Goal: Task Accomplishment & Management: Manage account settings

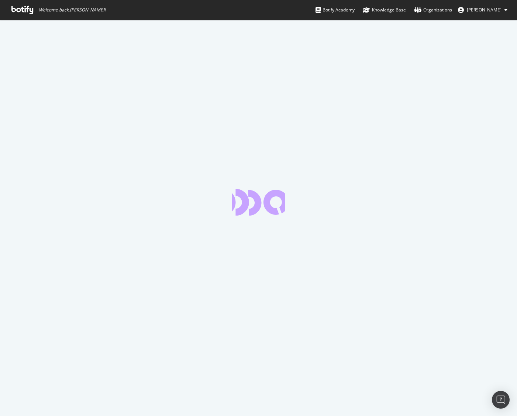
click at [27, 11] on icon at bounding box center [22, 10] width 22 height 8
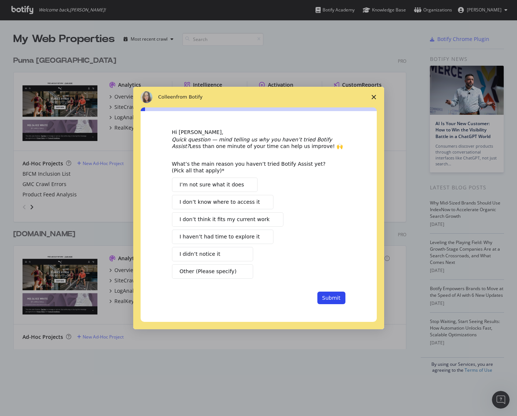
click at [79, 59] on div "Intercom messenger" at bounding box center [258, 208] width 517 height 416
click at [374, 97] on icon "Close survey" at bounding box center [374, 97] width 4 height 4
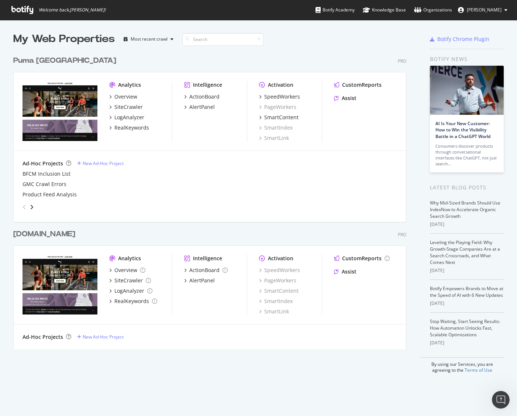
click at [64, 61] on div "Puma [GEOGRAPHIC_DATA]" at bounding box center [64, 60] width 103 height 11
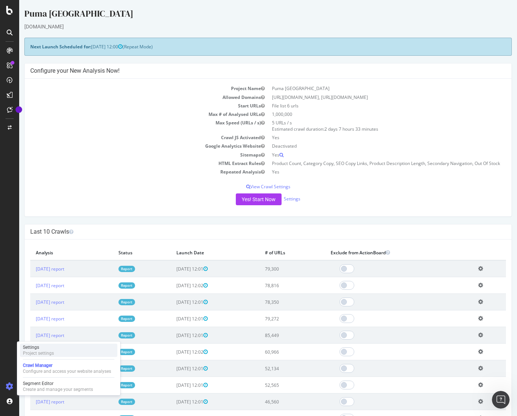
click at [50, 350] on div "Settings" at bounding box center [38, 348] width 31 height 6
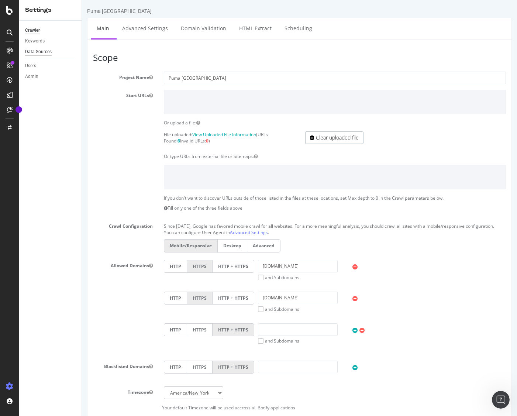
click at [37, 53] on div "Data Sources" at bounding box center [38, 52] width 27 height 8
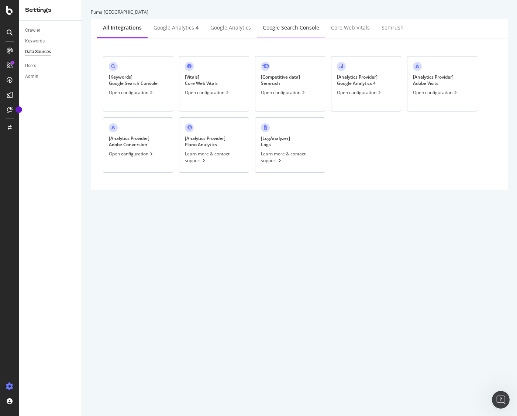
click at [283, 28] on div "Google Search Console" at bounding box center [291, 27] width 57 height 7
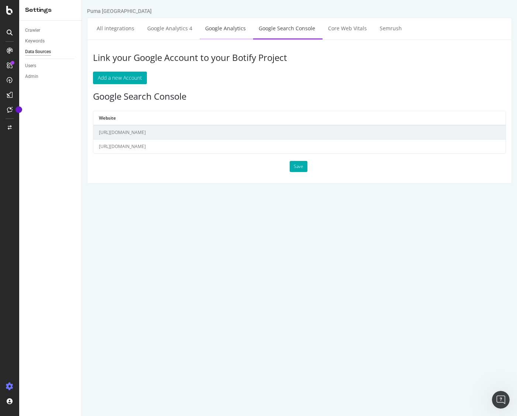
click at [224, 29] on link "Google Analytics" at bounding box center [226, 28] width 52 height 20
